Goal: Information Seeking & Learning: Find specific fact

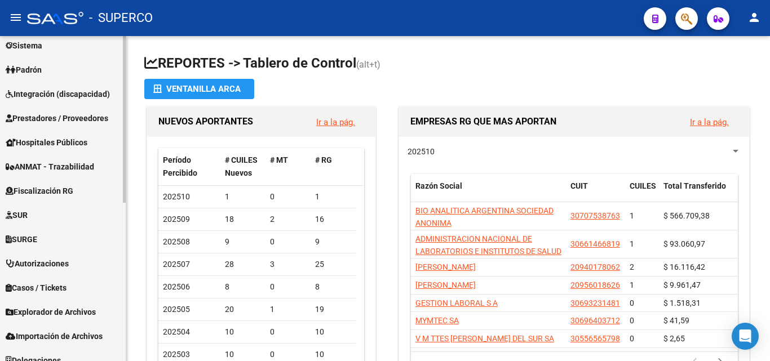
scroll to position [309, 0]
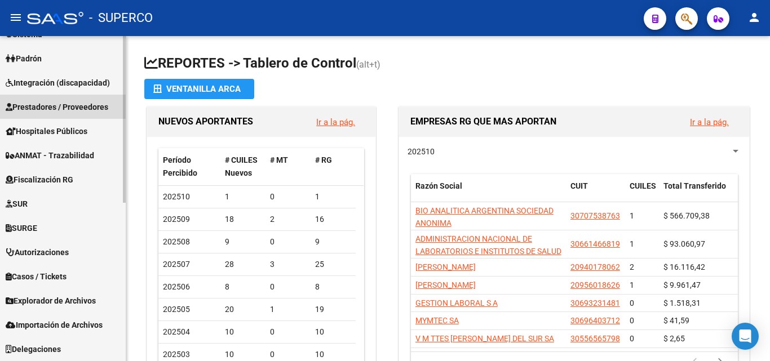
click at [58, 108] on span "Prestadores / Proveedores" at bounding box center [57, 107] width 103 height 12
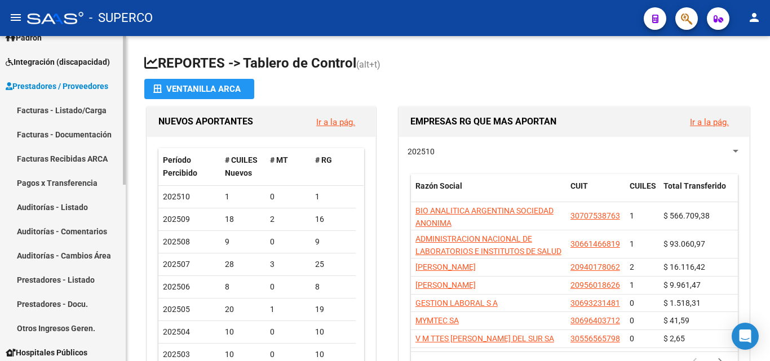
scroll to position [140, 0]
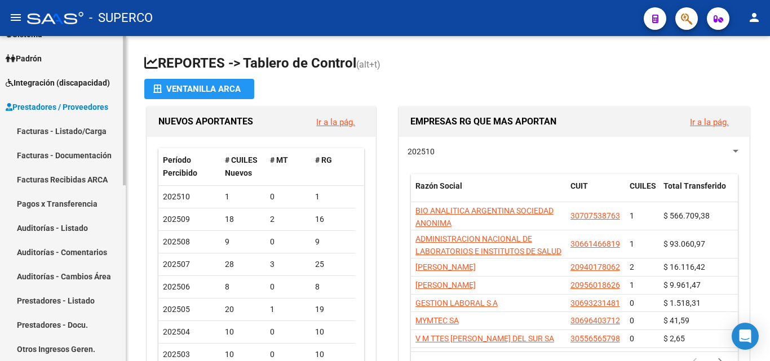
click at [78, 126] on link "Facturas - Listado/Carga" at bounding box center [63, 131] width 126 height 24
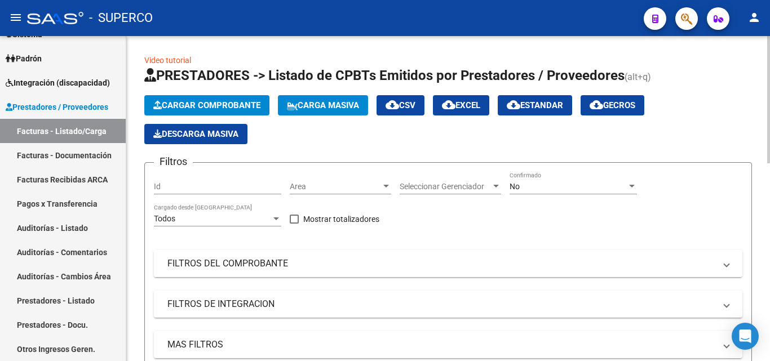
click at [249, 268] on mat-panel-title "FILTROS DEL COMPROBANTE" at bounding box center [441, 264] width 548 height 12
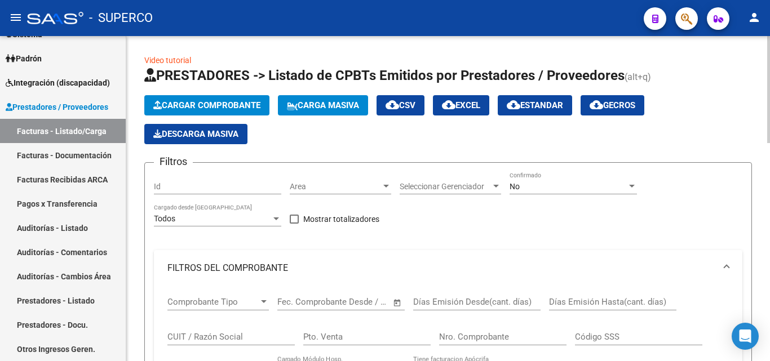
click at [187, 337] on input "CUIT / Razón Social" at bounding box center [230, 337] width 127 height 10
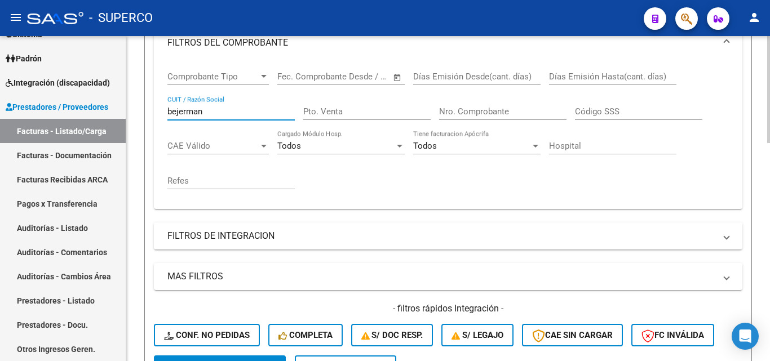
scroll to position [282, 0]
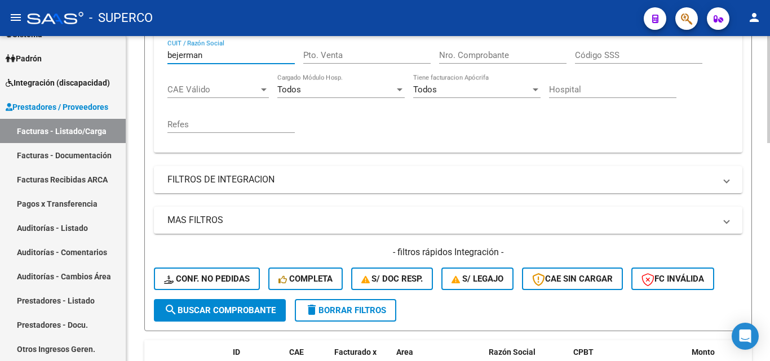
type input "bejerman"
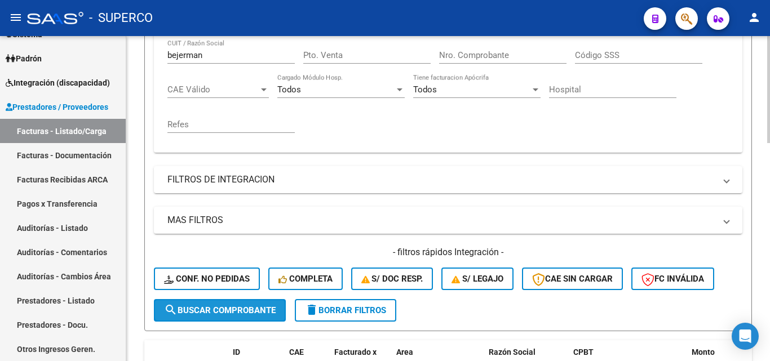
click at [246, 308] on span "search Buscar Comprobante" at bounding box center [220, 311] width 112 height 10
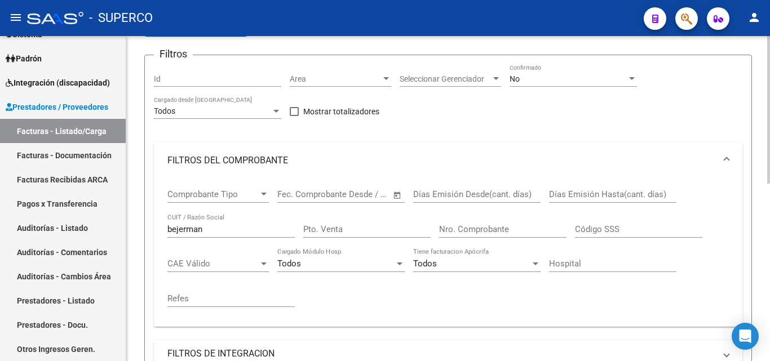
scroll to position [108, 0]
click at [523, 76] on div "No" at bounding box center [568, 79] width 117 height 10
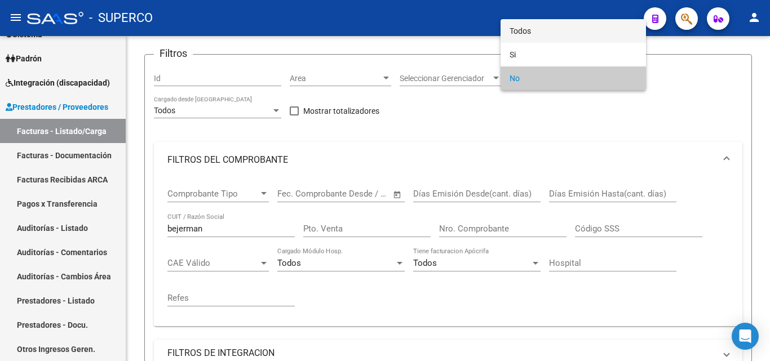
click at [516, 32] on span "Todos" at bounding box center [573, 31] width 127 height 24
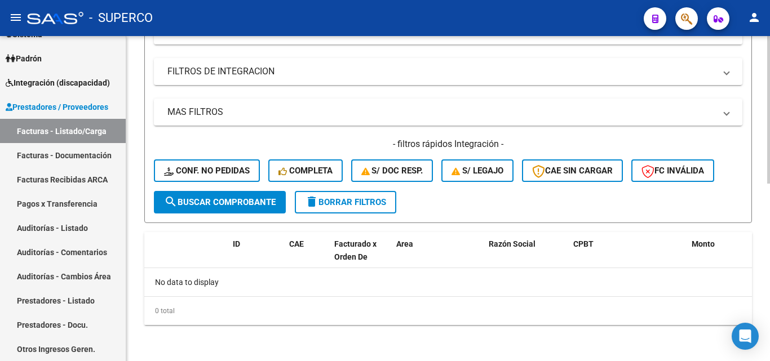
click at [260, 202] on span "search Buscar Comprobante" at bounding box center [220, 202] width 112 height 10
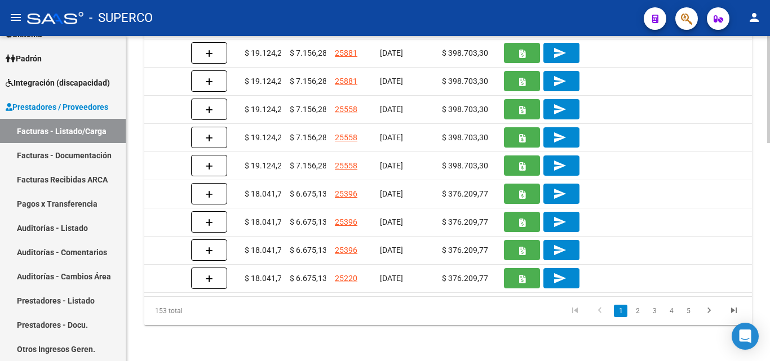
scroll to position [0, 926]
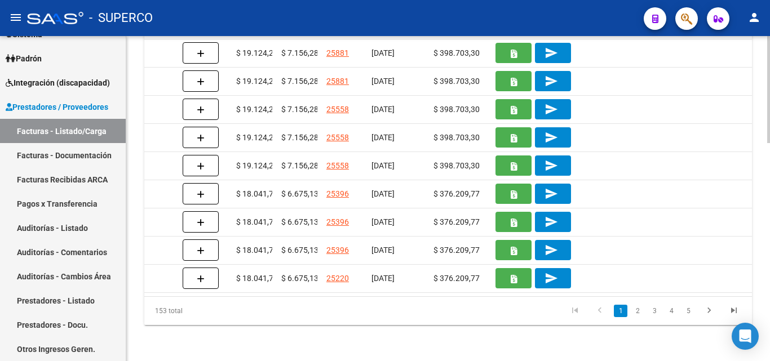
click at [639, 313] on link "2" at bounding box center [638, 311] width 14 height 12
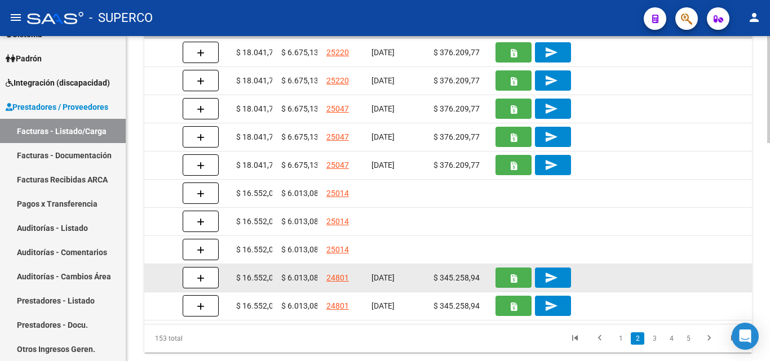
scroll to position [605, 0]
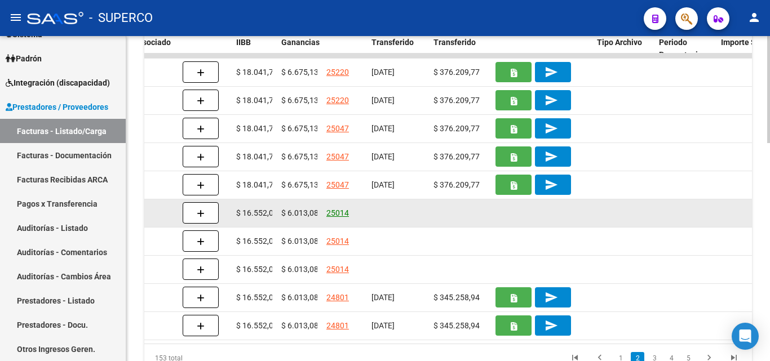
click at [337, 211] on link "25014" at bounding box center [337, 213] width 23 height 9
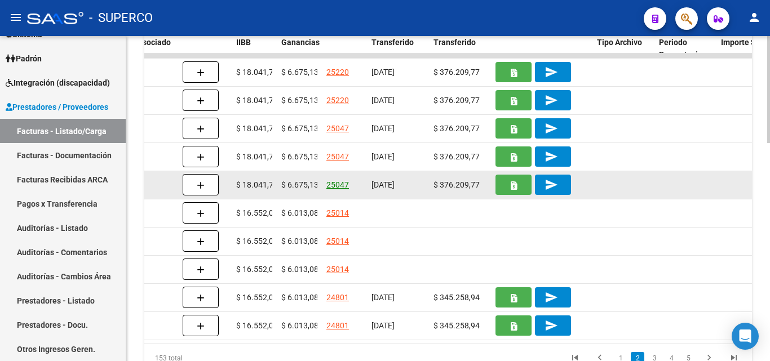
click at [333, 184] on link "25047" at bounding box center [337, 184] width 23 height 9
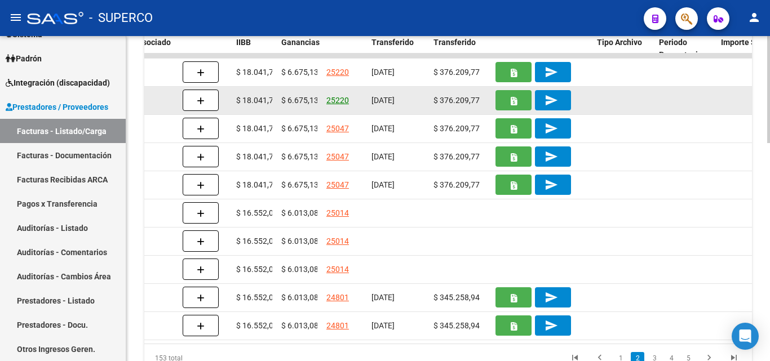
click at [340, 102] on link "25220" at bounding box center [337, 100] width 23 height 9
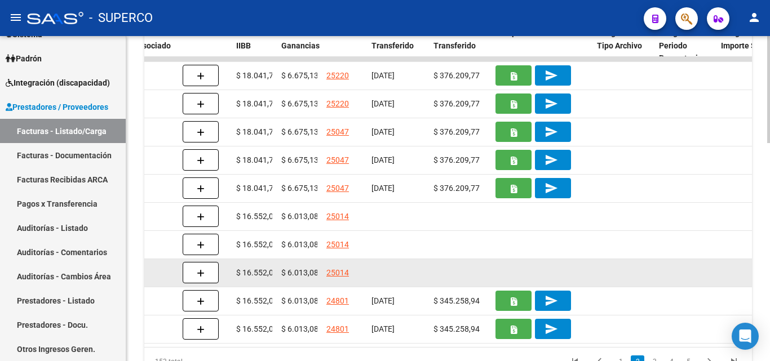
scroll to position [661, 0]
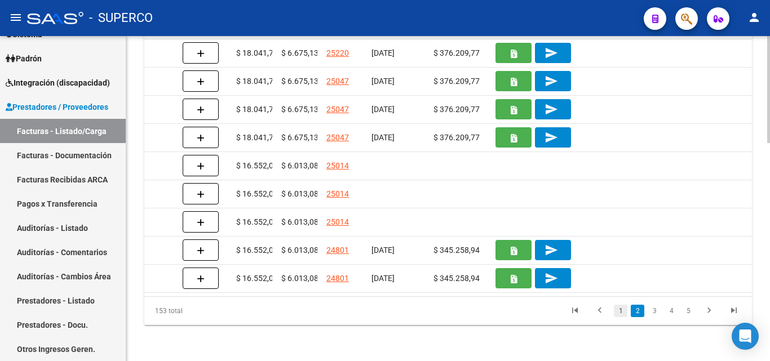
click at [623, 311] on link "1" at bounding box center [621, 311] width 14 height 12
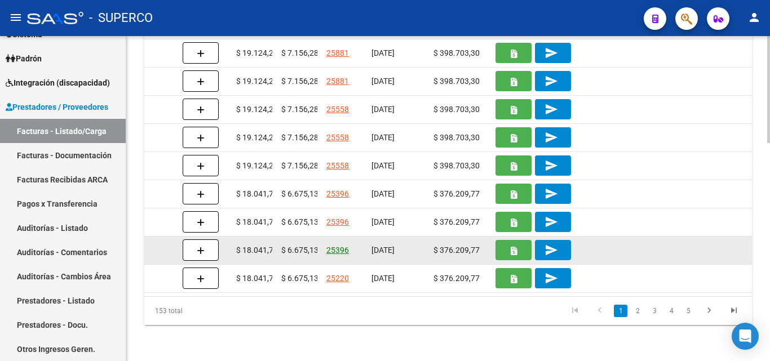
click at [343, 246] on link "25396" at bounding box center [337, 250] width 23 height 9
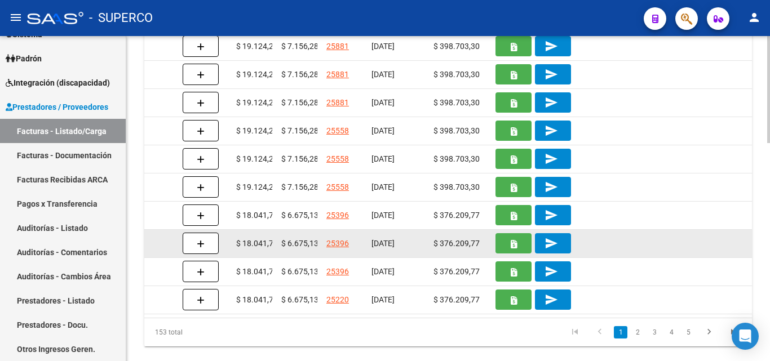
scroll to position [605, 0]
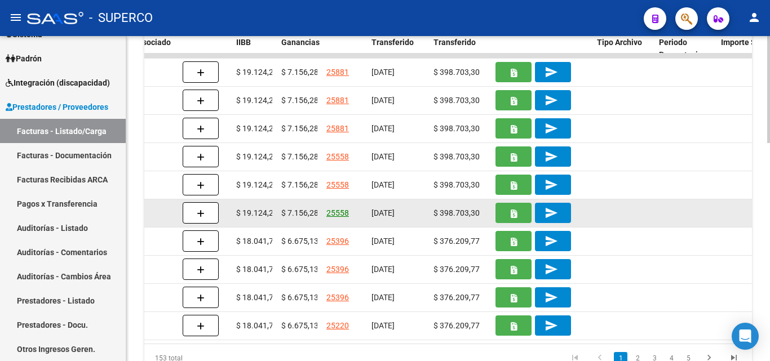
click at [334, 213] on link "25558" at bounding box center [337, 213] width 23 height 9
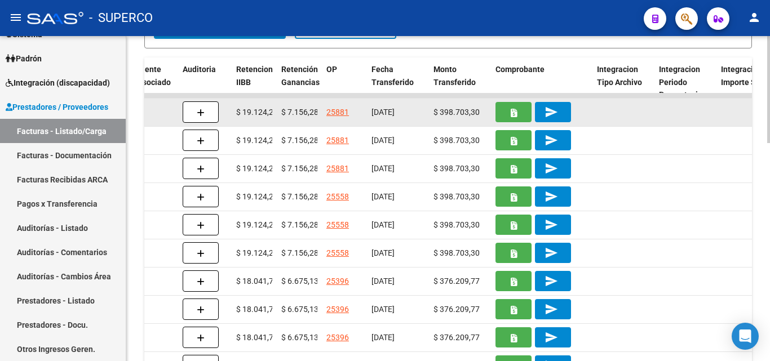
scroll to position [549, 0]
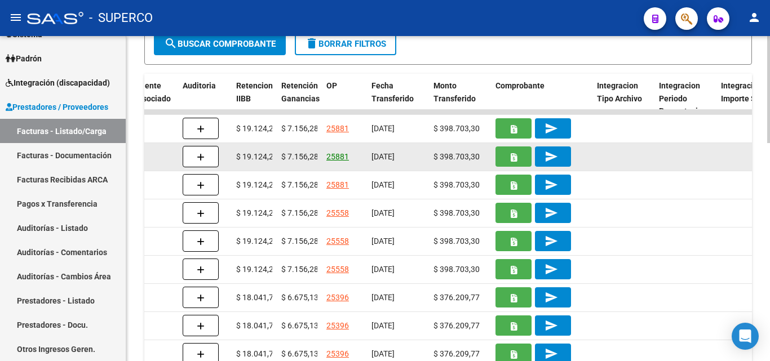
click at [339, 156] on link "25881" at bounding box center [337, 156] width 23 height 9
